Goal: Task Accomplishment & Management: Use online tool/utility

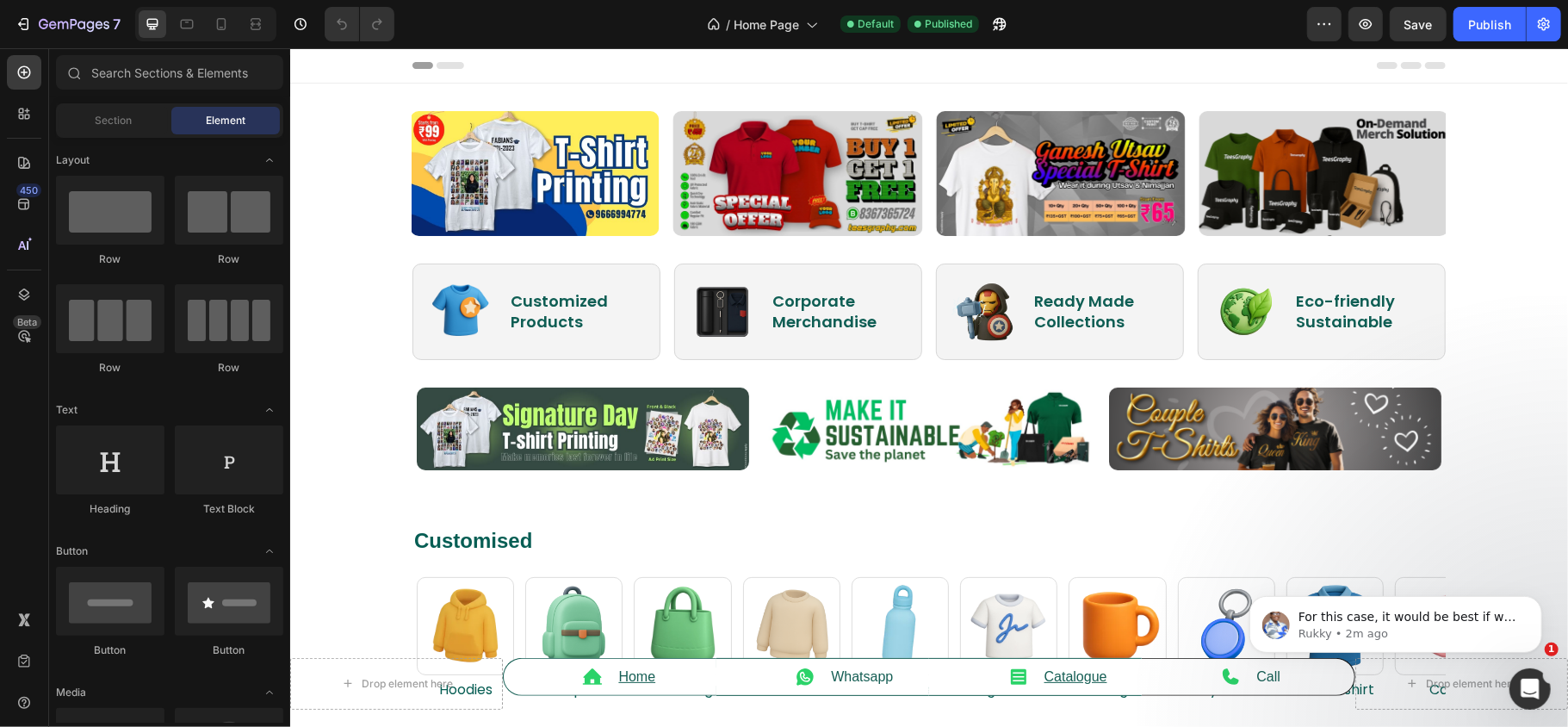
click at [621, 15] on div "/ Home Page Default Published" at bounding box center [858, 24] width 899 height 35
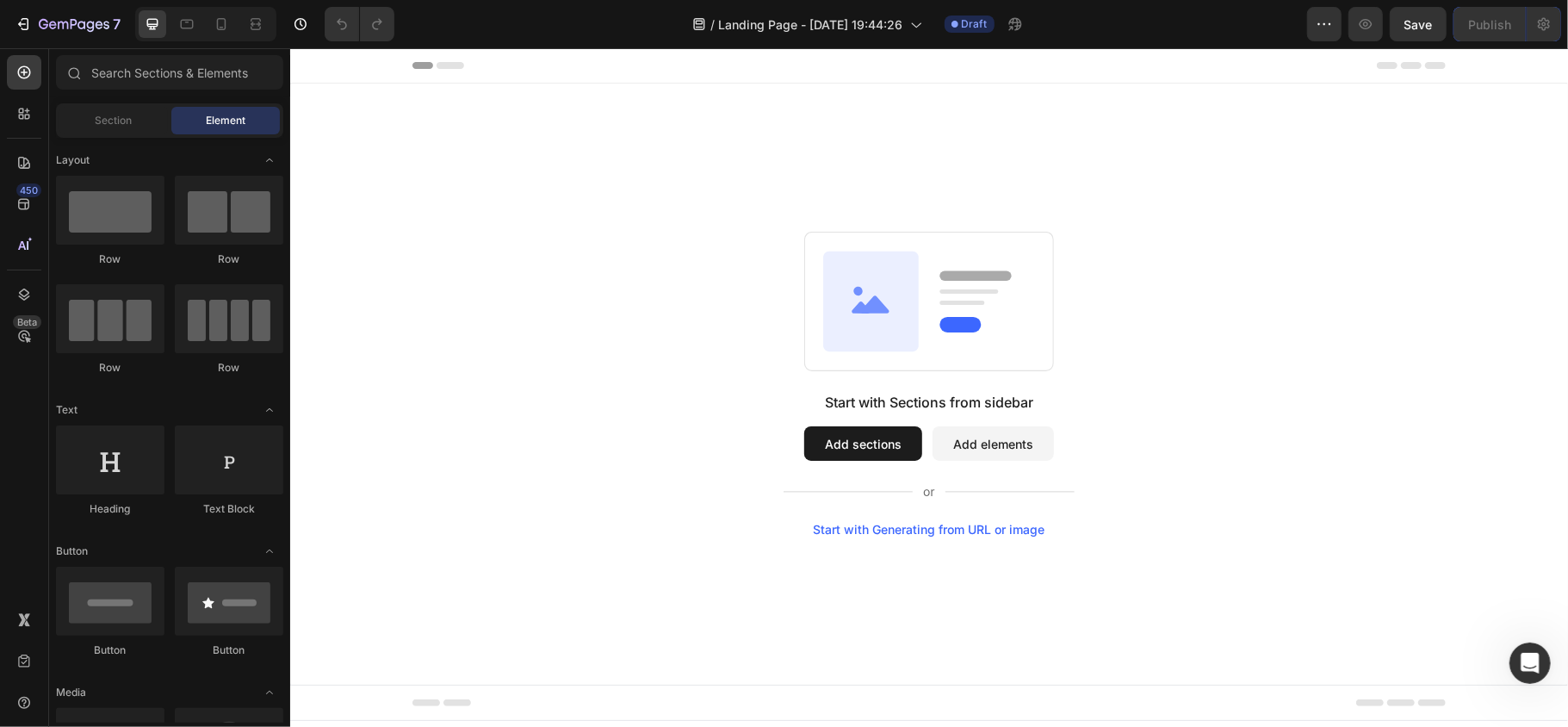
click at [348, 64] on span "Header" at bounding box center [341, 64] width 37 height 17
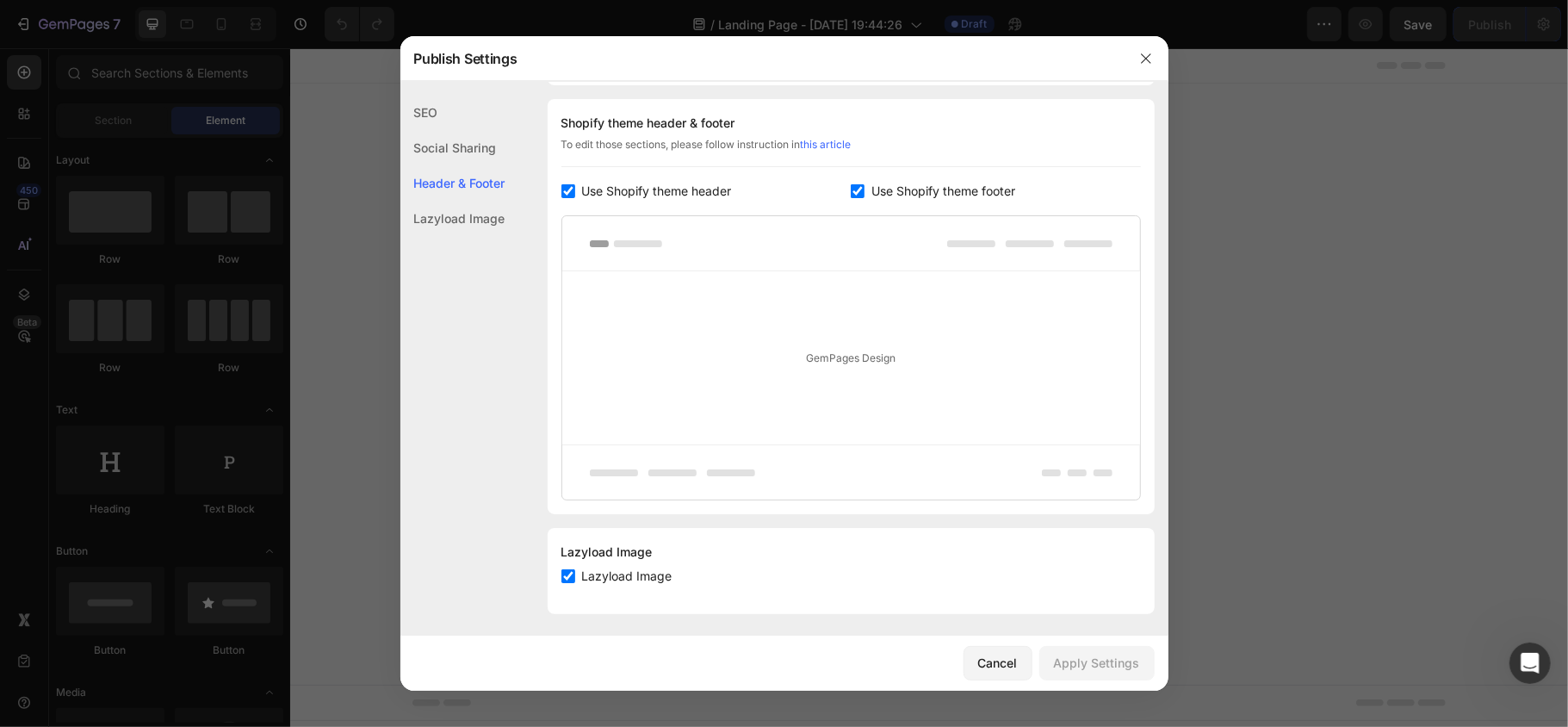
scroll to position [808, 0]
click at [1149, 62] on icon "button" at bounding box center [1145, 58] width 13 height 13
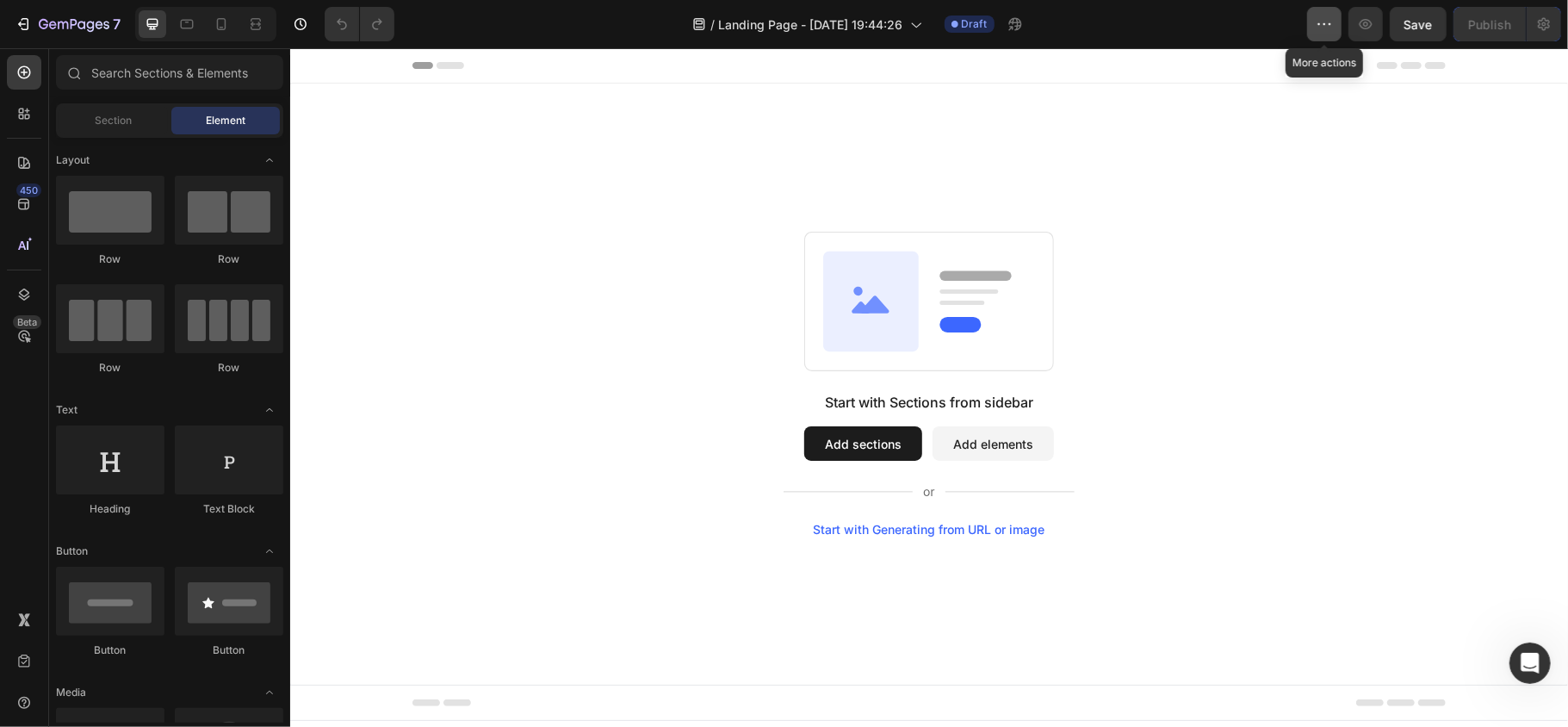
click at [1326, 12] on button "button" at bounding box center [1325, 24] width 35 height 35
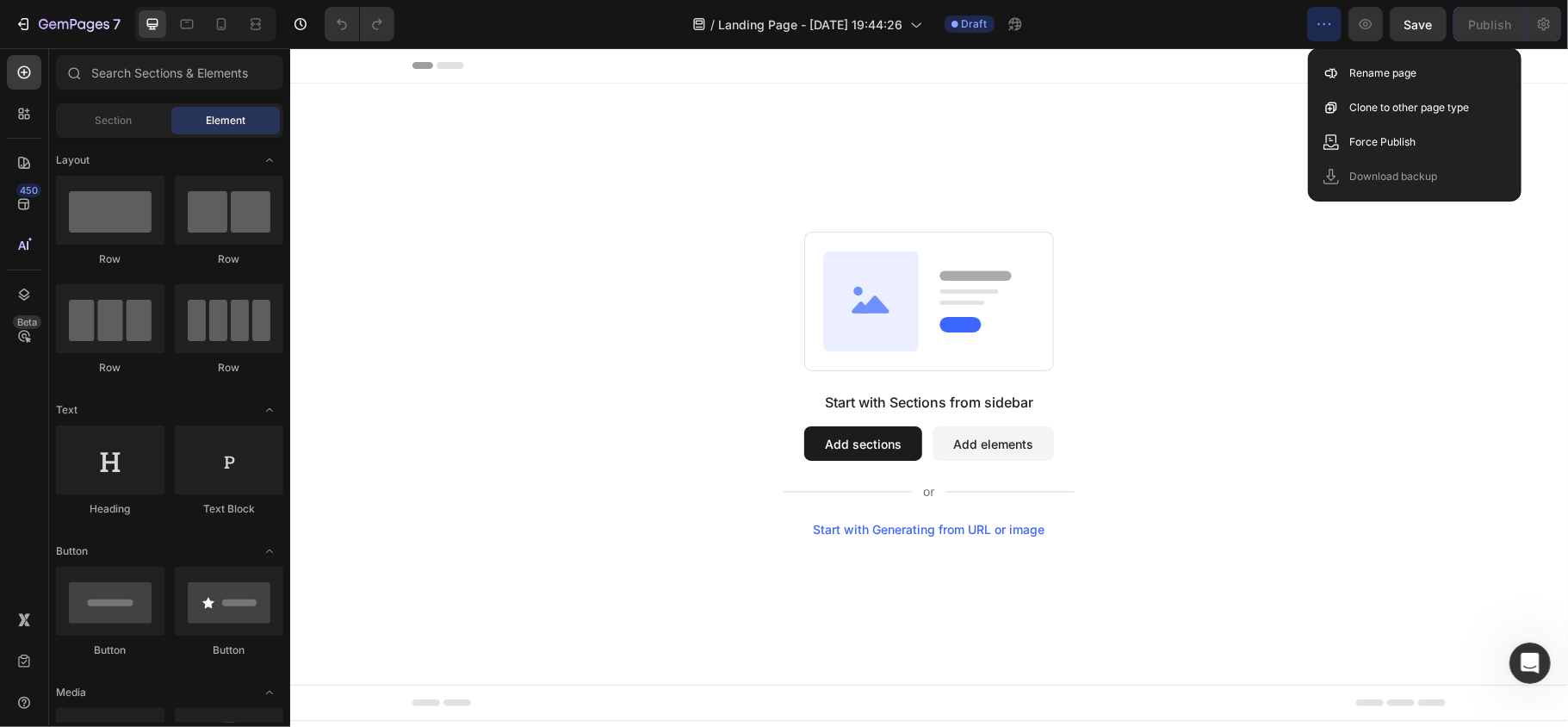
click at [469, 211] on div "Start with Sections from sidebar Add sections Add elements Start with Generatin…" at bounding box center [928, 384] width 1278 height 601
click at [1228, 528] on div "Start with Sections from sidebar Add sections Add elements Start with Generatin…" at bounding box center [928, 384] width 1154 height 305
click at [810, 204] on div "Start with Sections from sidebar Add sections Add elements Start with Generatin…" at bounding box center [928, 384] width 1278 height 601
click at [339, 702] on span "Footer" at bounding box center [338, 701] width 33 height 17
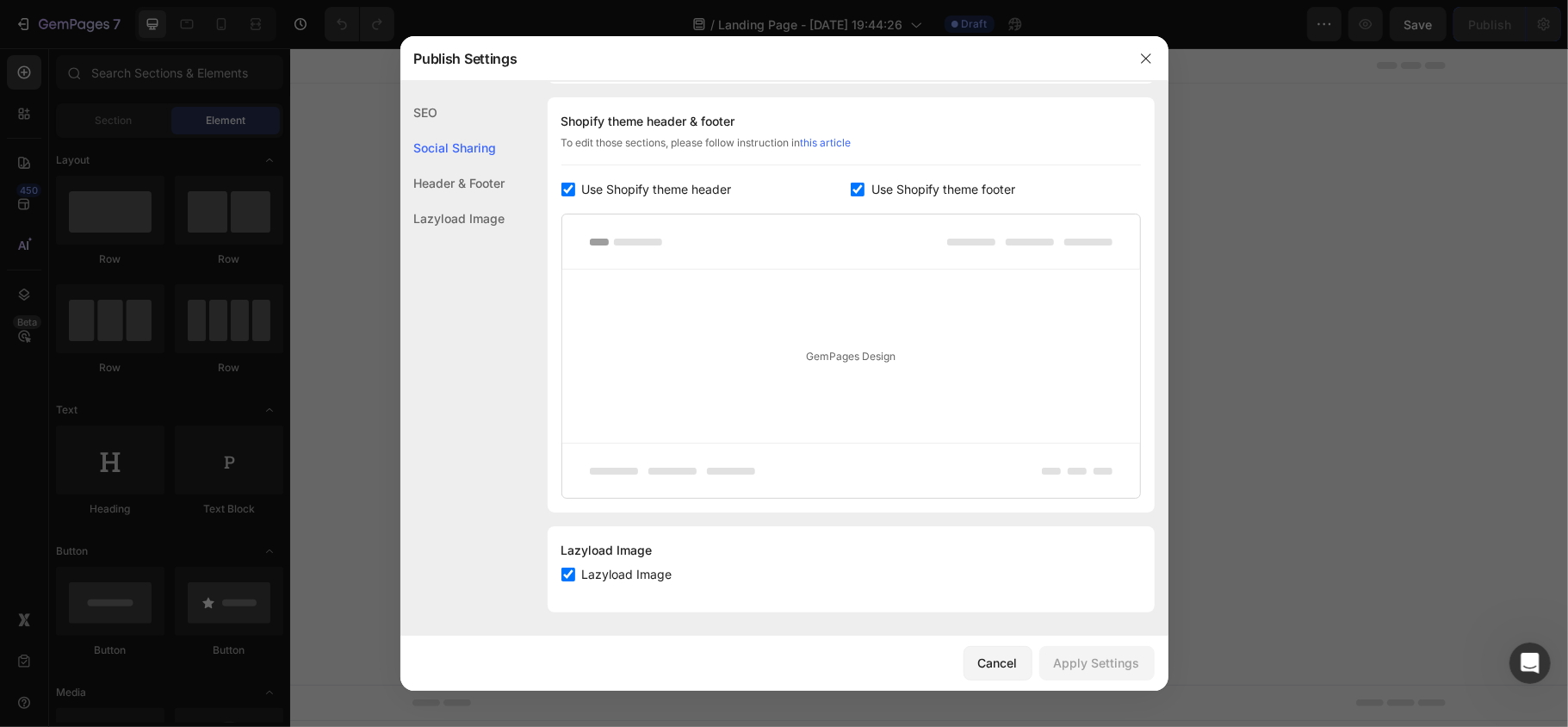
scroll to position [325, 0]
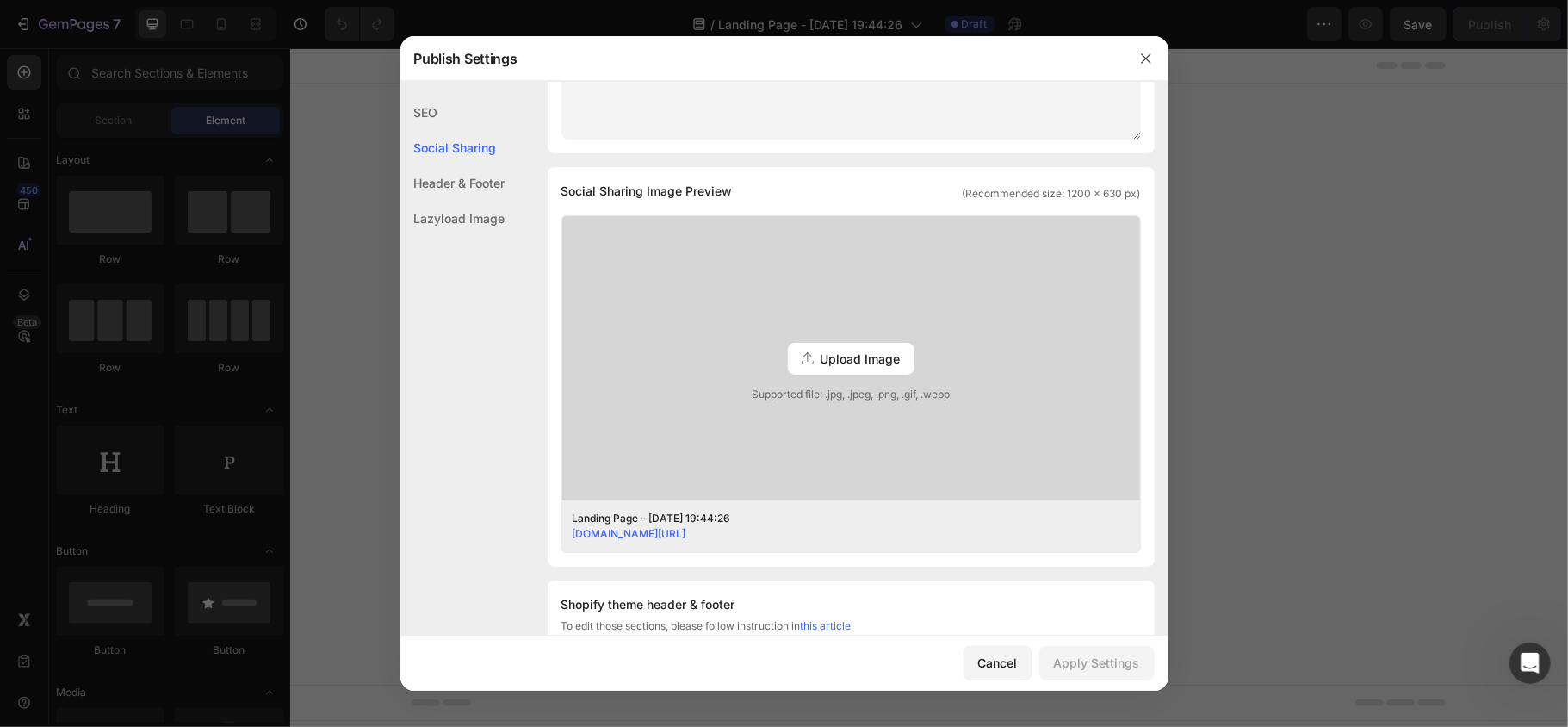
click at [1261, 392] on div at bounding box center [784, 363] width 1568 height 727
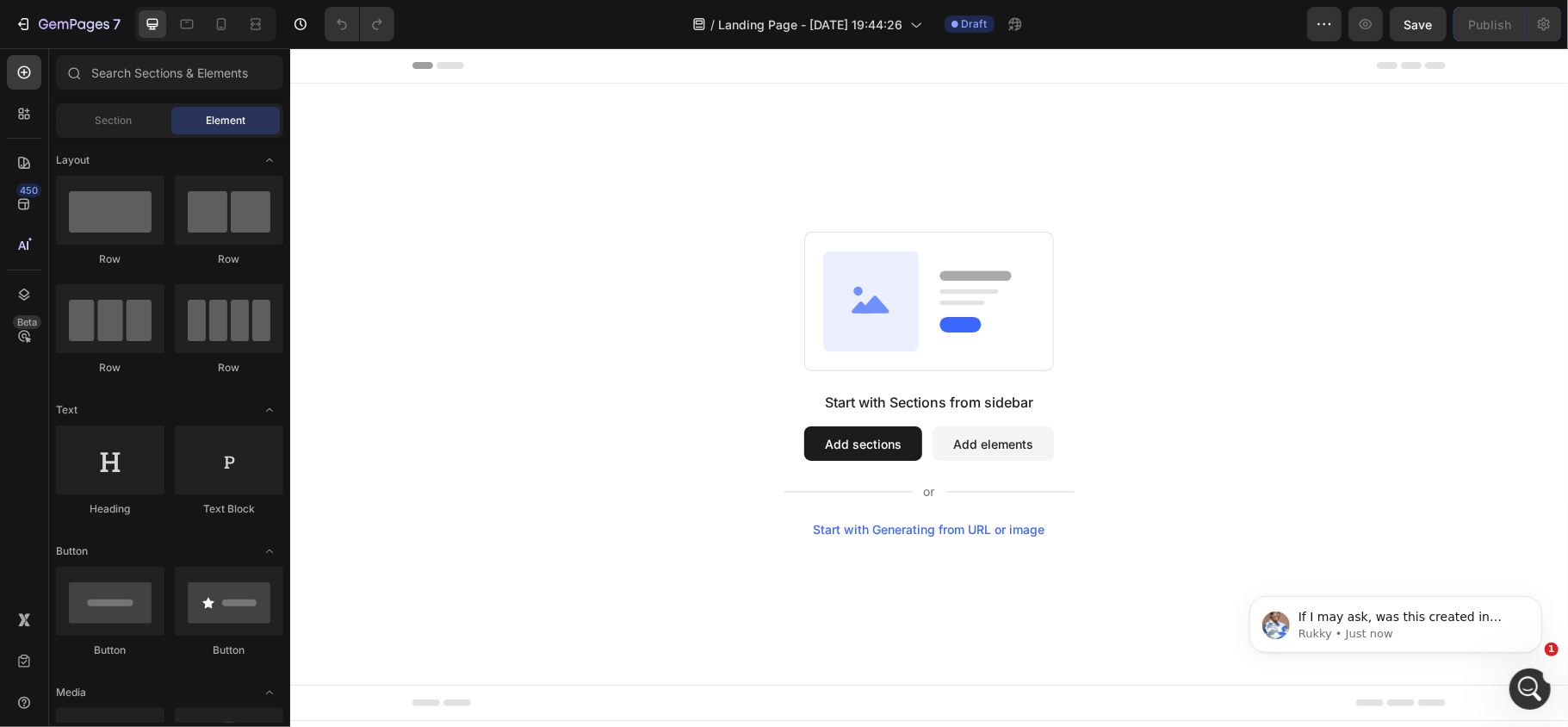
scroll to position [0, 0]
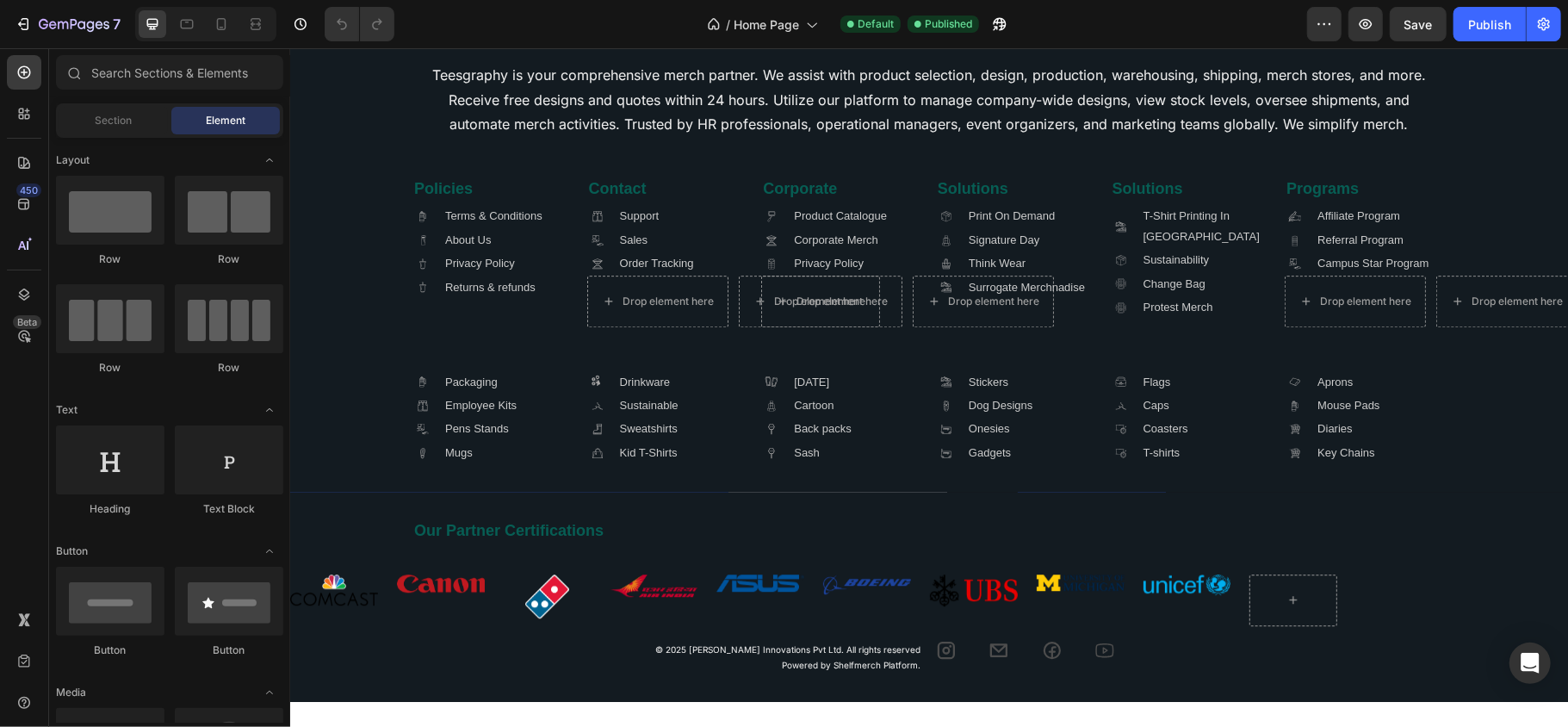
scroll to position [3092, 0]
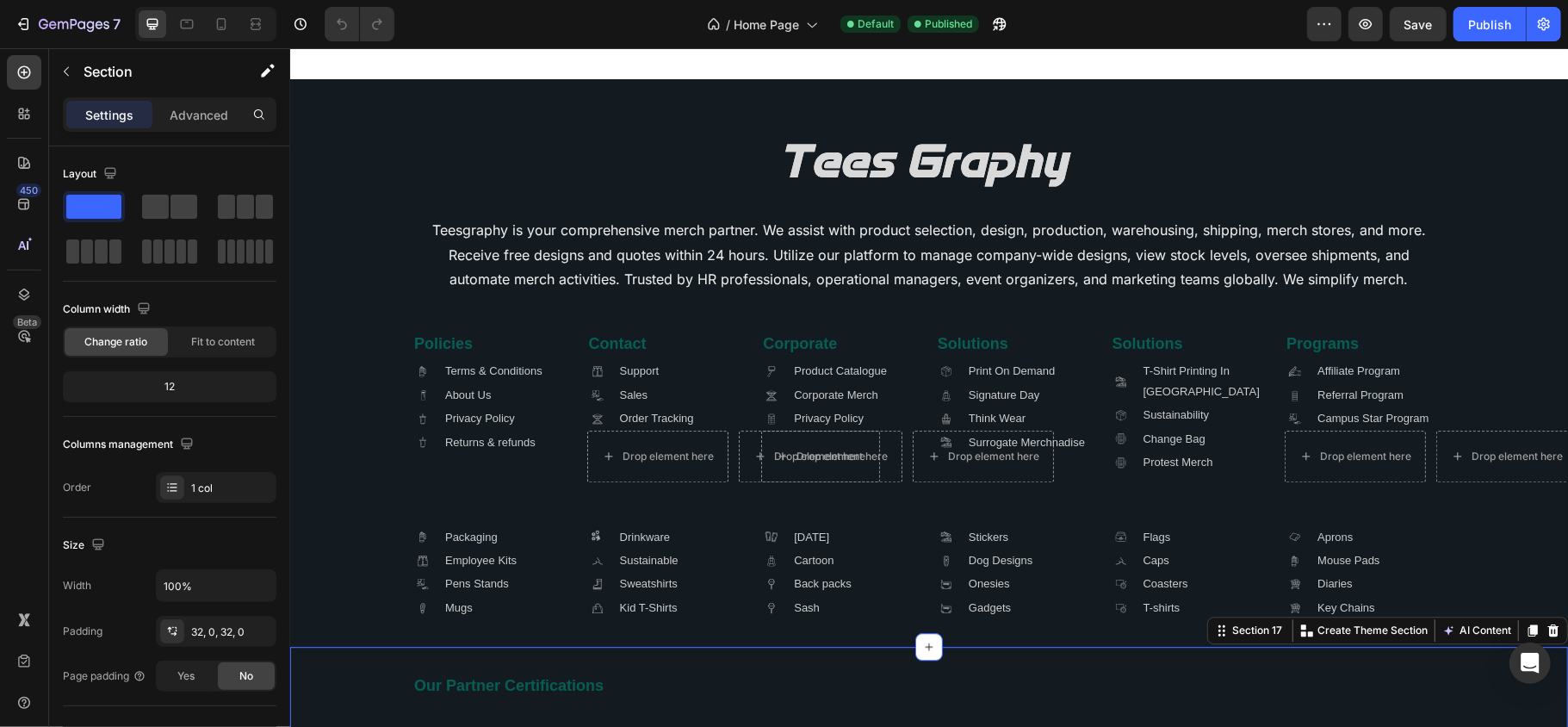
scroll to position [3343, 0]
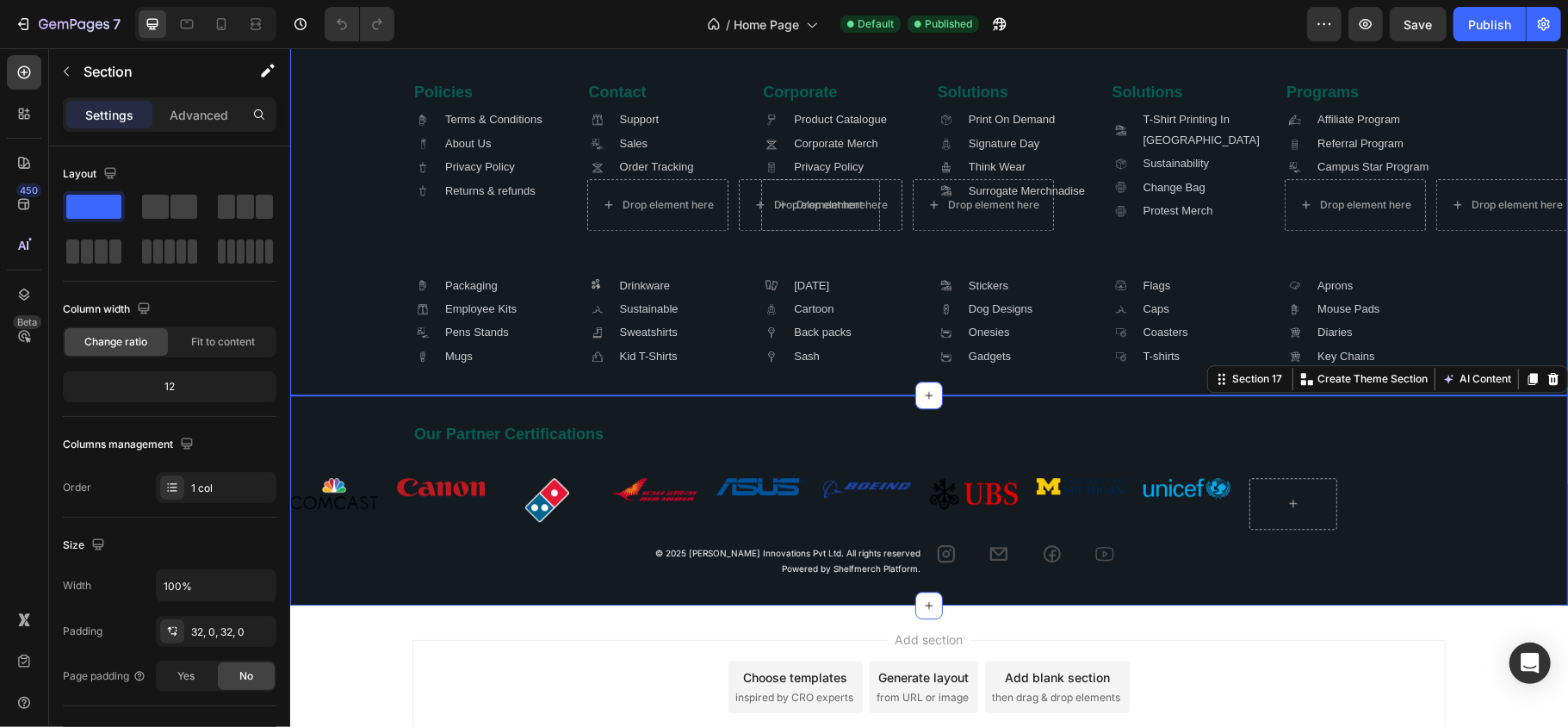
click at [315, 378] on div "Image Teesgraphy is your comprehensive merch partner. We assist with product se…" at bounding box center [928, 111] width 1278 height 567
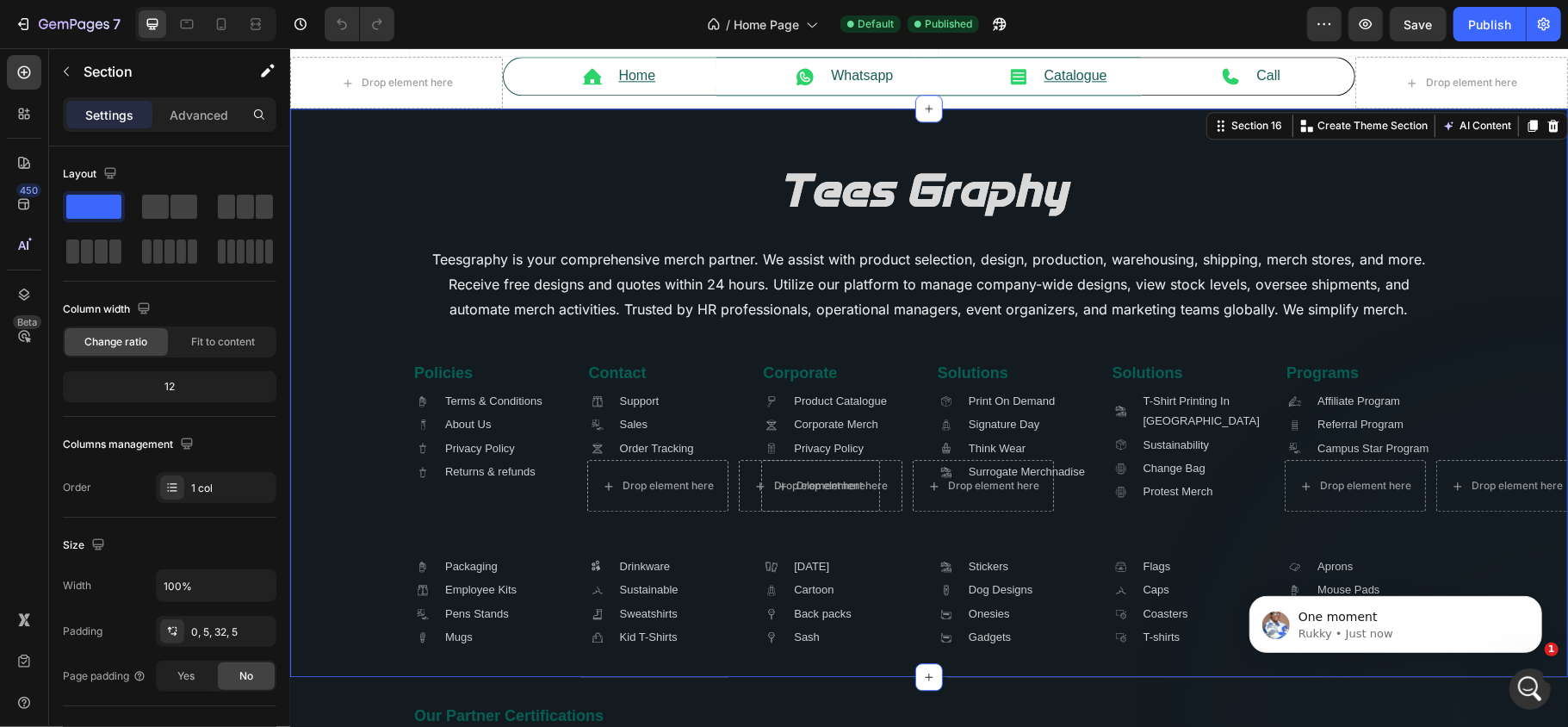
scroll to position [0, 0]
